Goal: Information Seeking & Learning: Learn about a topic

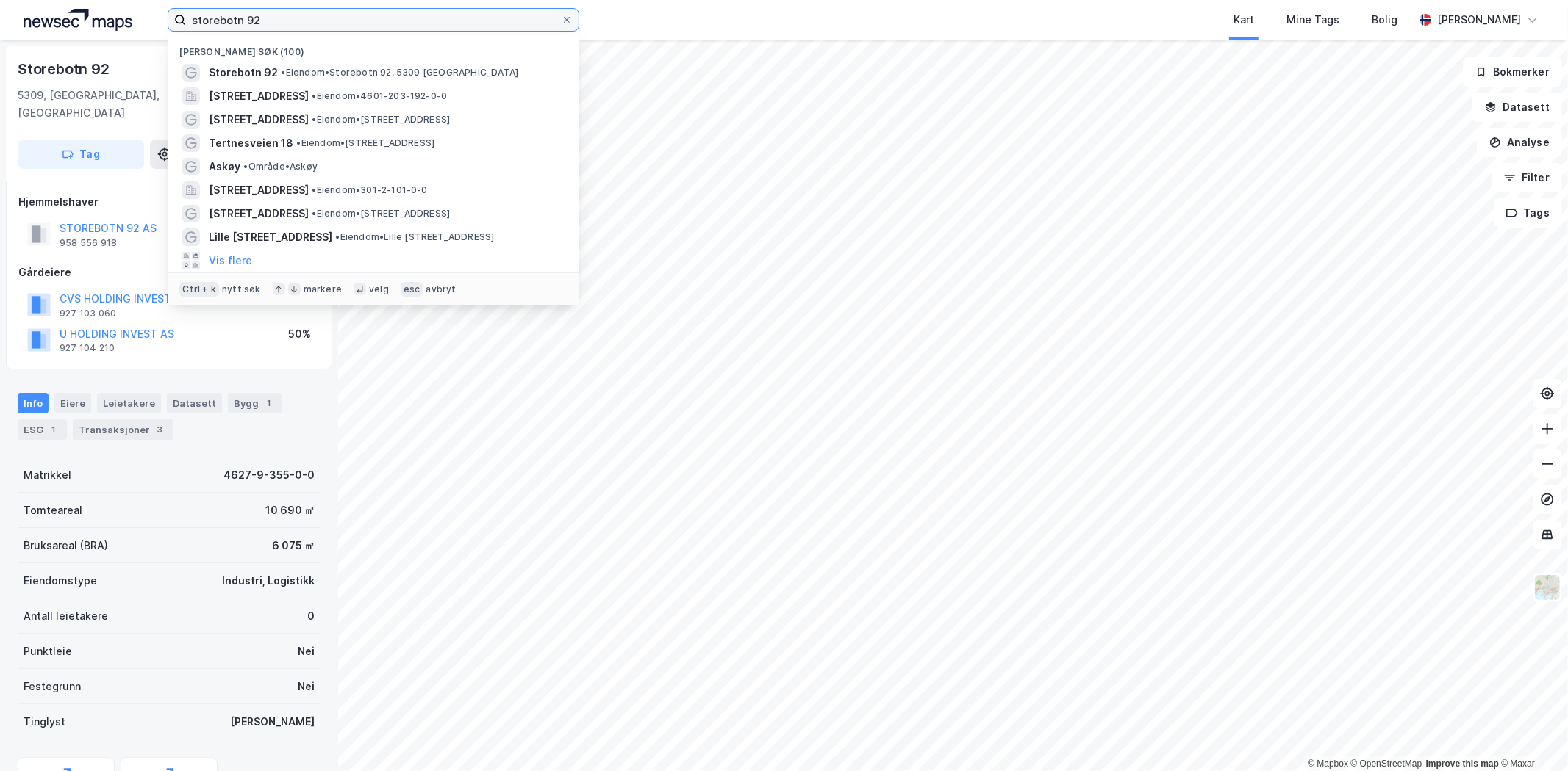
click at [296, 21] on input "storebotn 92" at bounding box center [373, 20] width 375 height 22
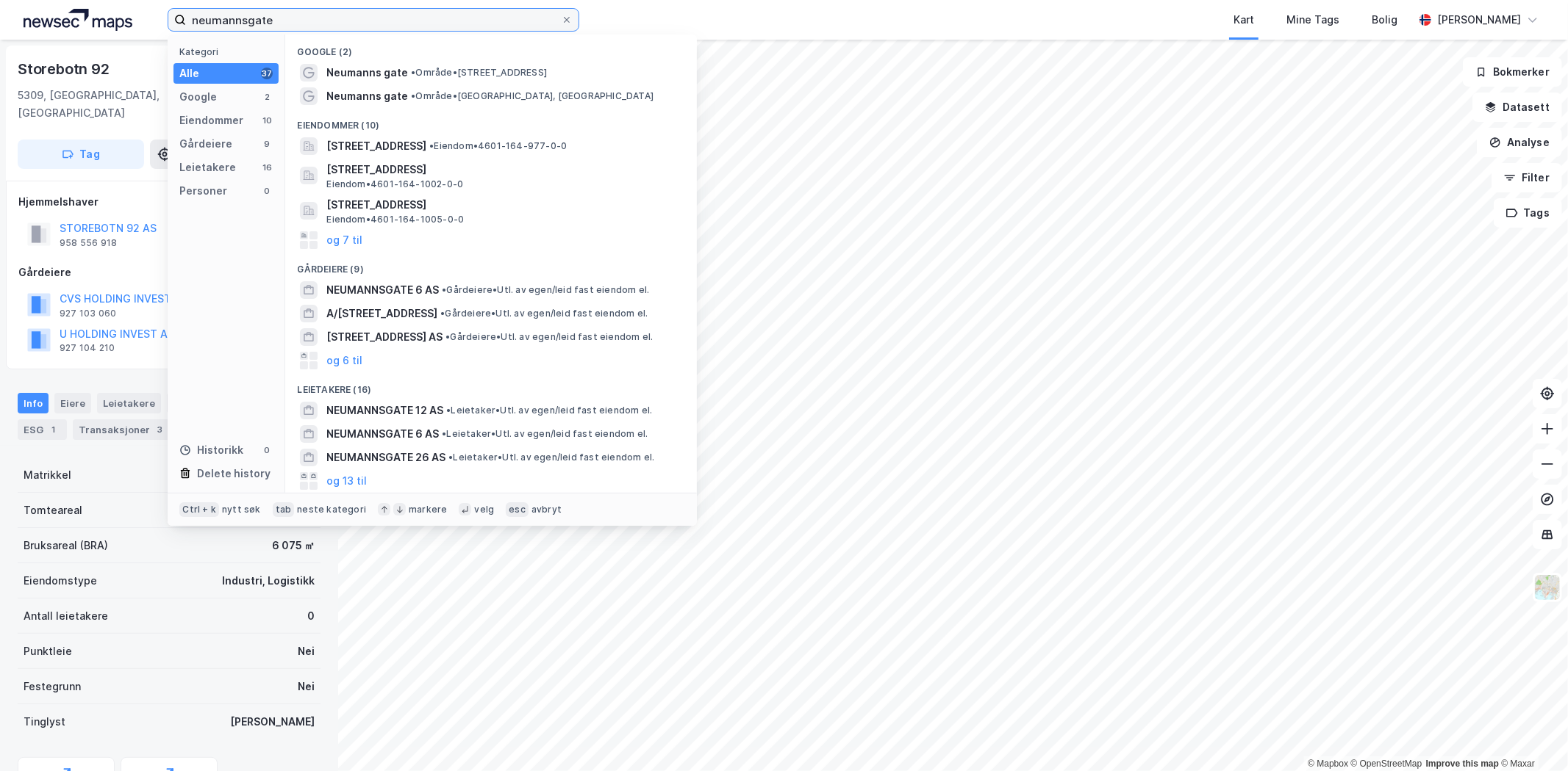
type input "neumannsgate"
click at [539, 100] on span "• Område • [GEOGRAPHIC_DATA], [GEOGRAPHIC_DATA]" at bounding box center [531, 96] width 242 height 12
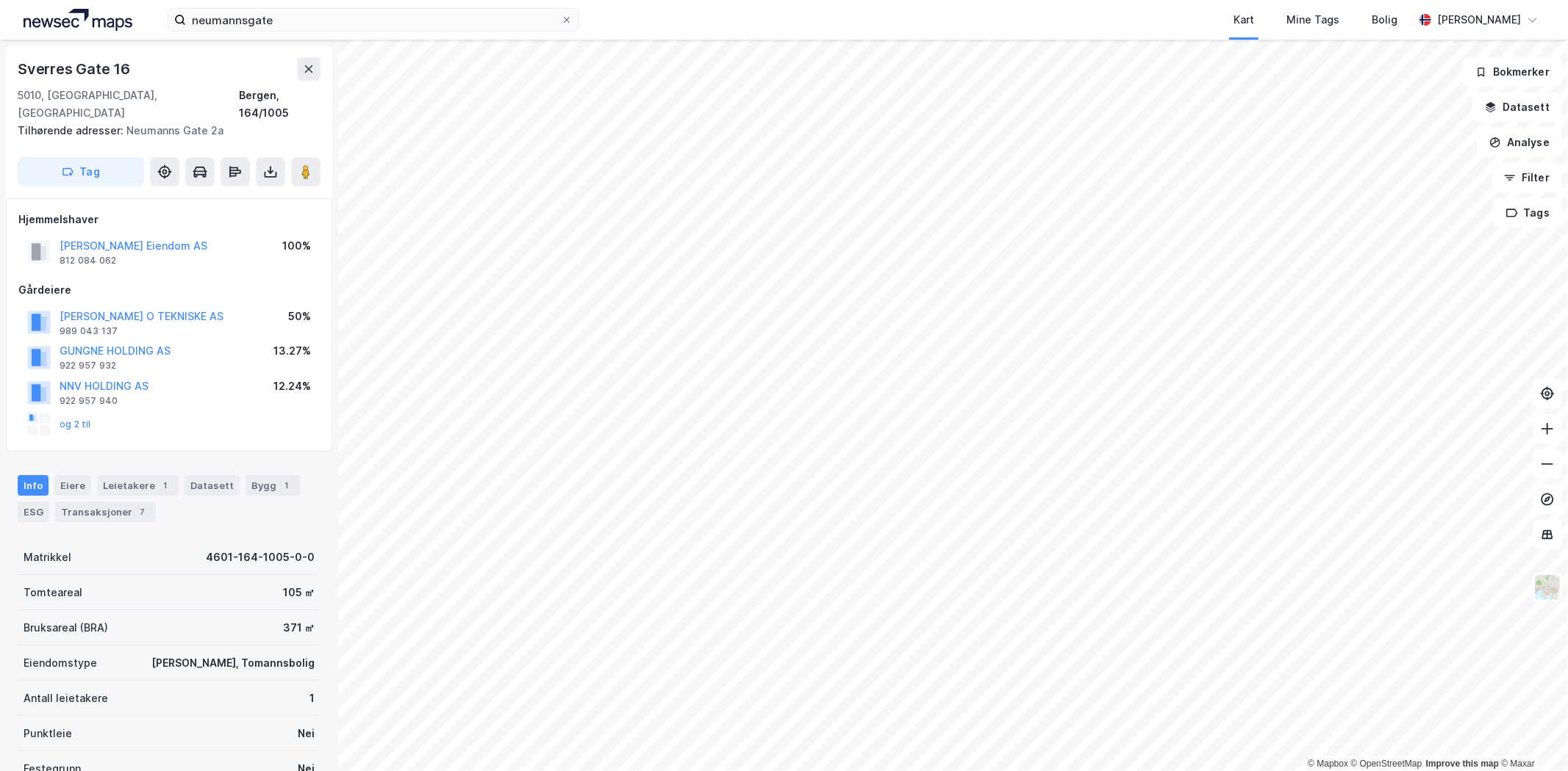
scroll to position [31, 0]
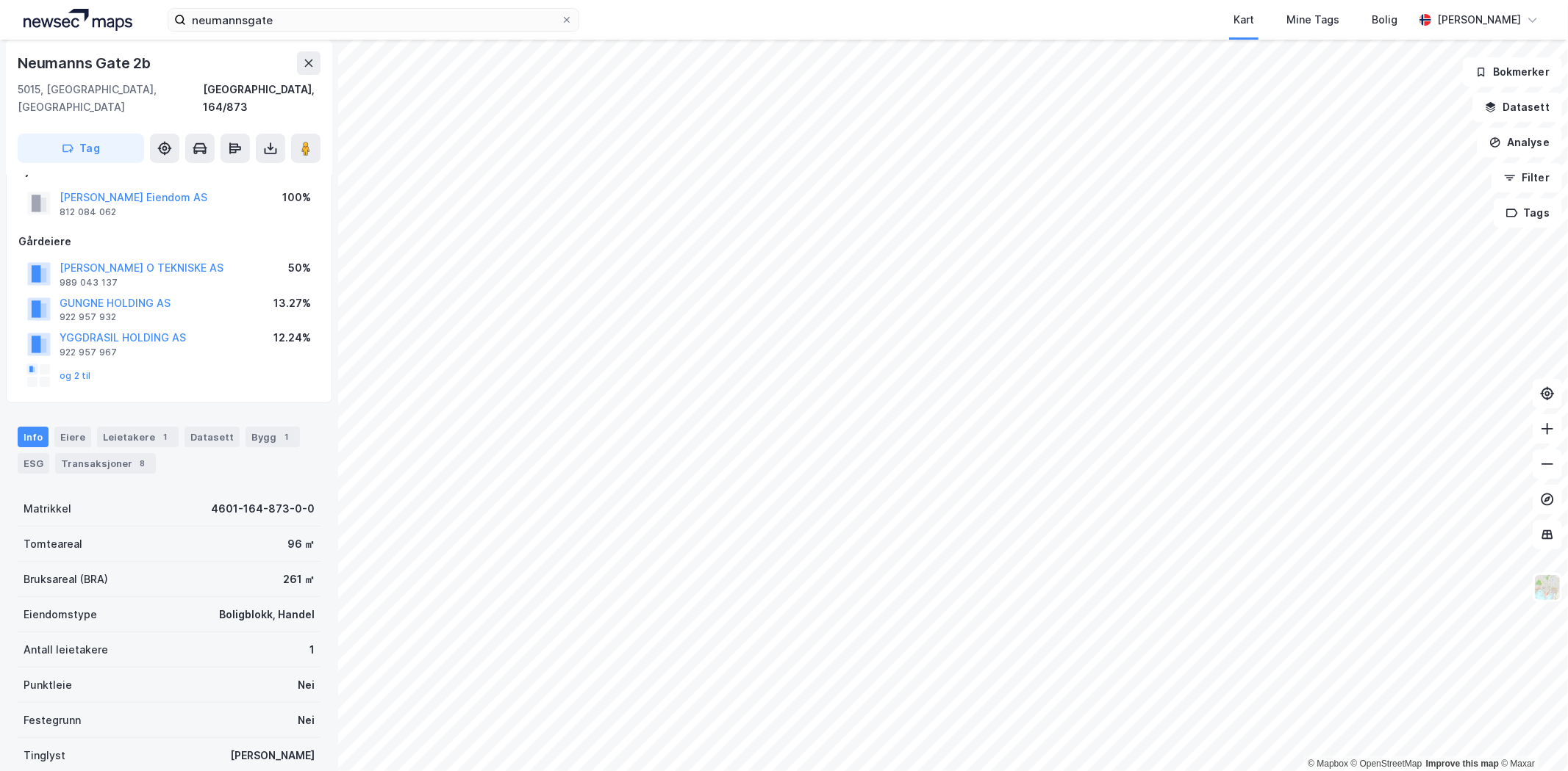
scroll to position [31, 0]
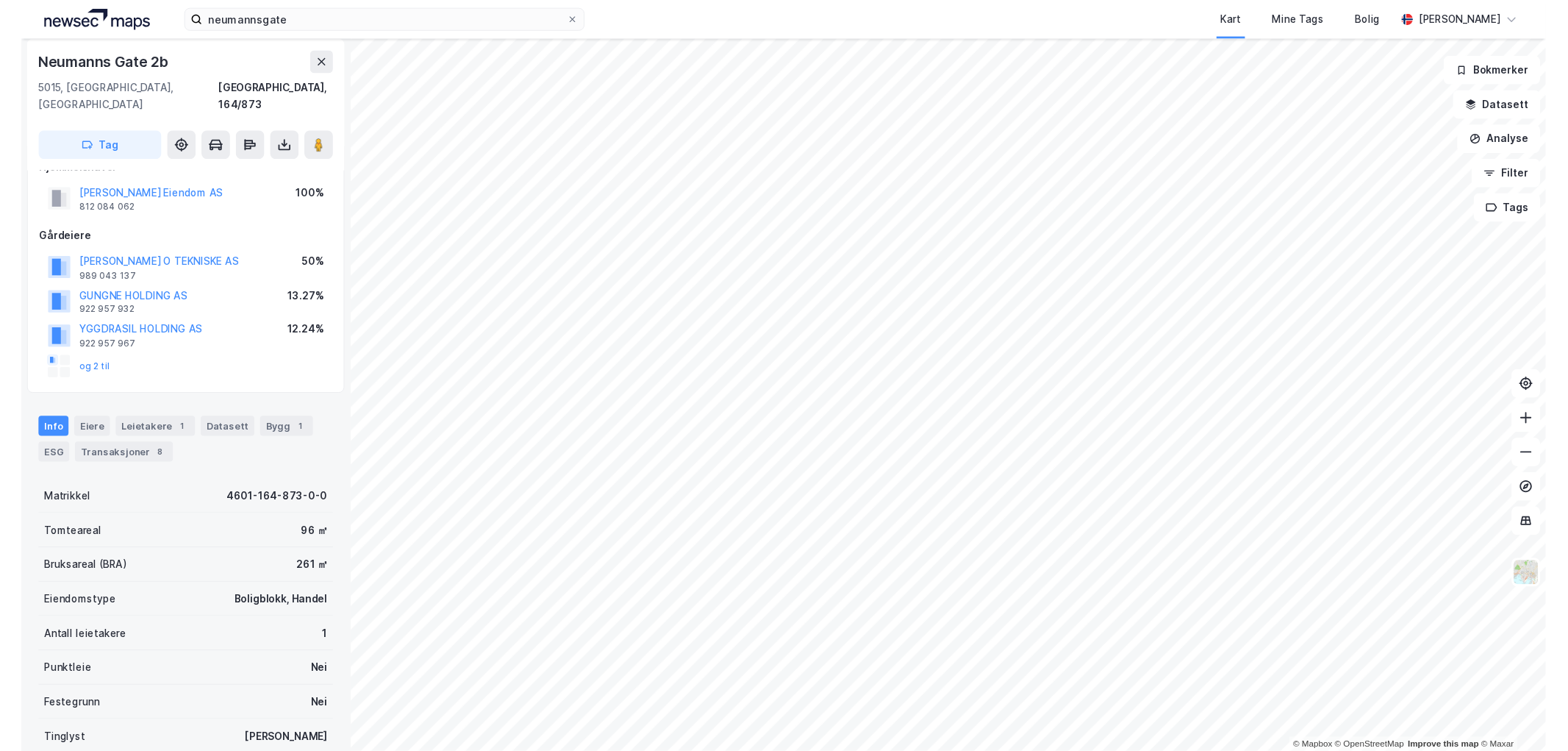
scroll to position [31, 0]
